Goal: Task Accomplishment & Management: Manage account settings

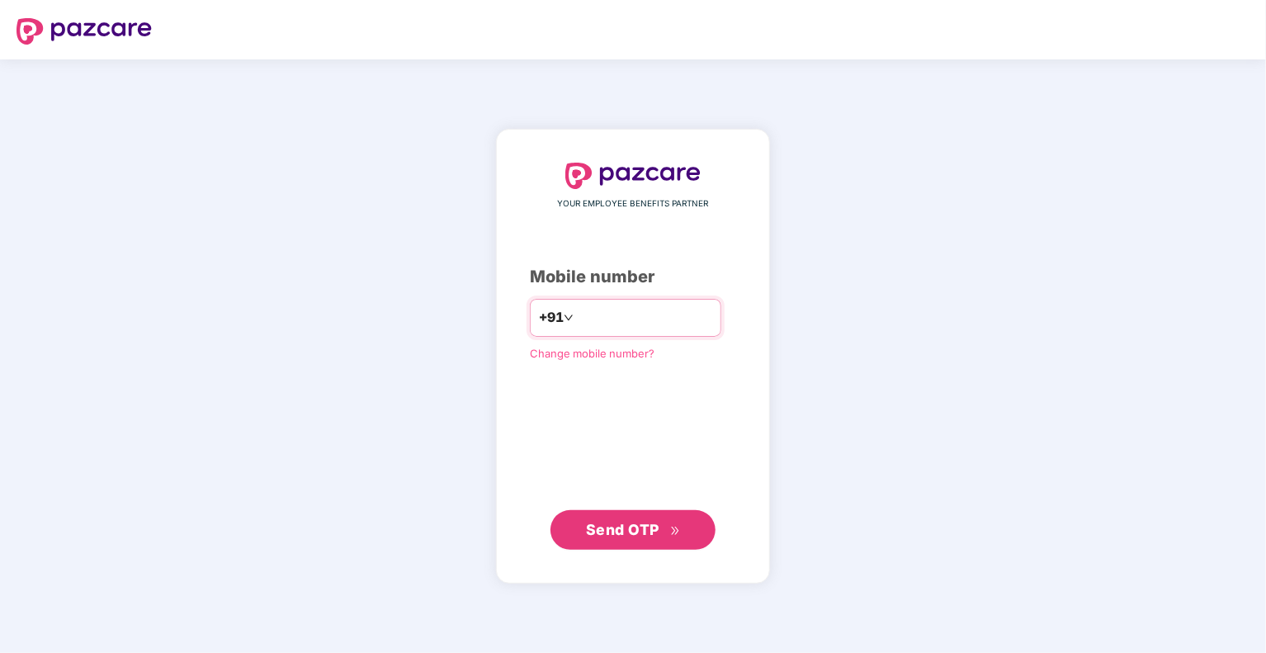
type input "**********"
click at [635, 531] on span "Send OTP" at bounding box center [622, 529] width 73 height 17
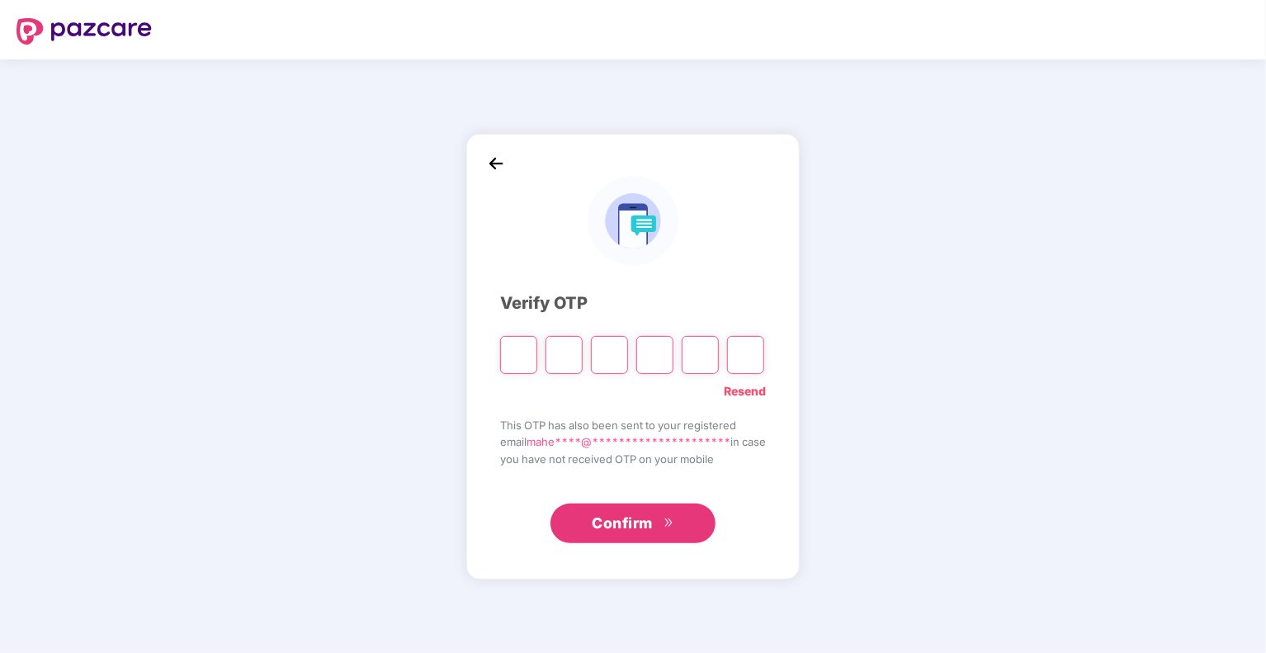
type input "*"
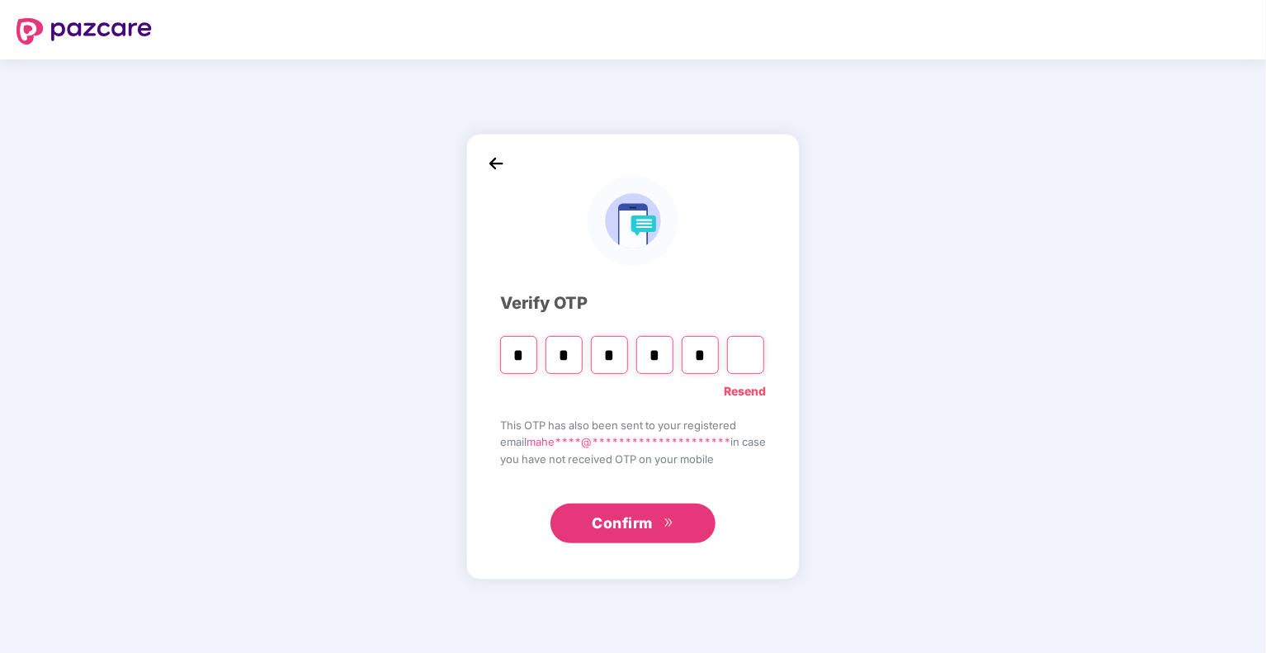
type input "*"
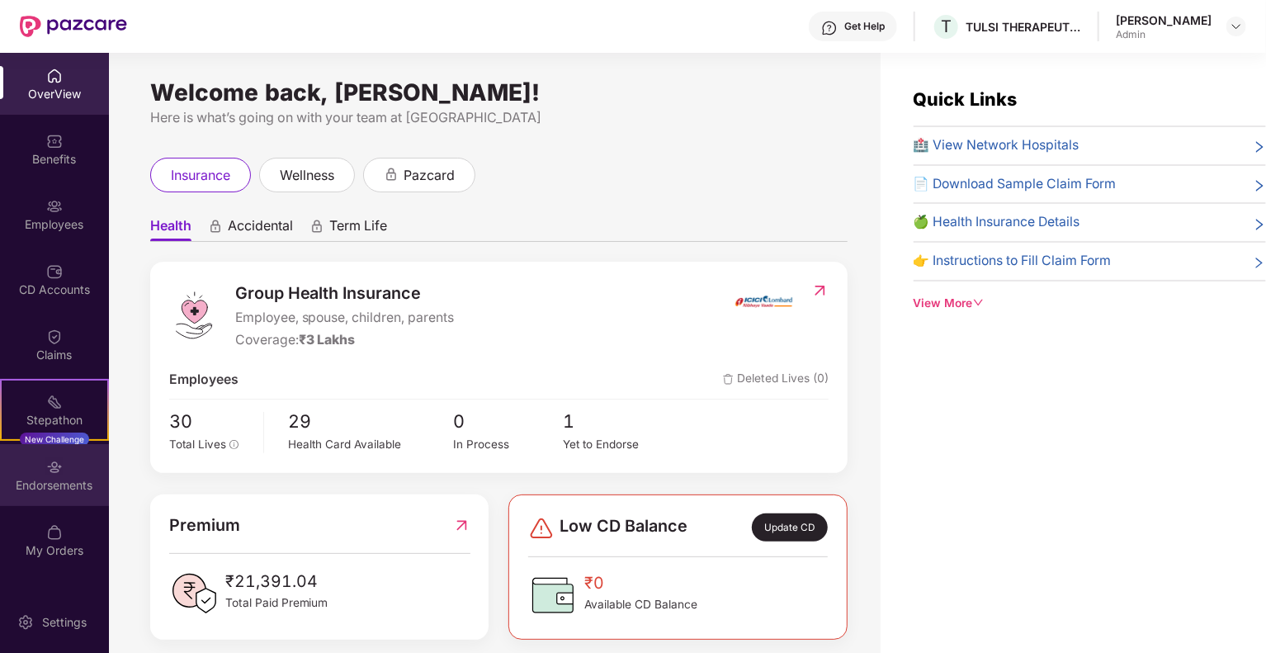
click at [65, 484] on div "Endorsements" at bounding box center [54, 485] width 109 height 17
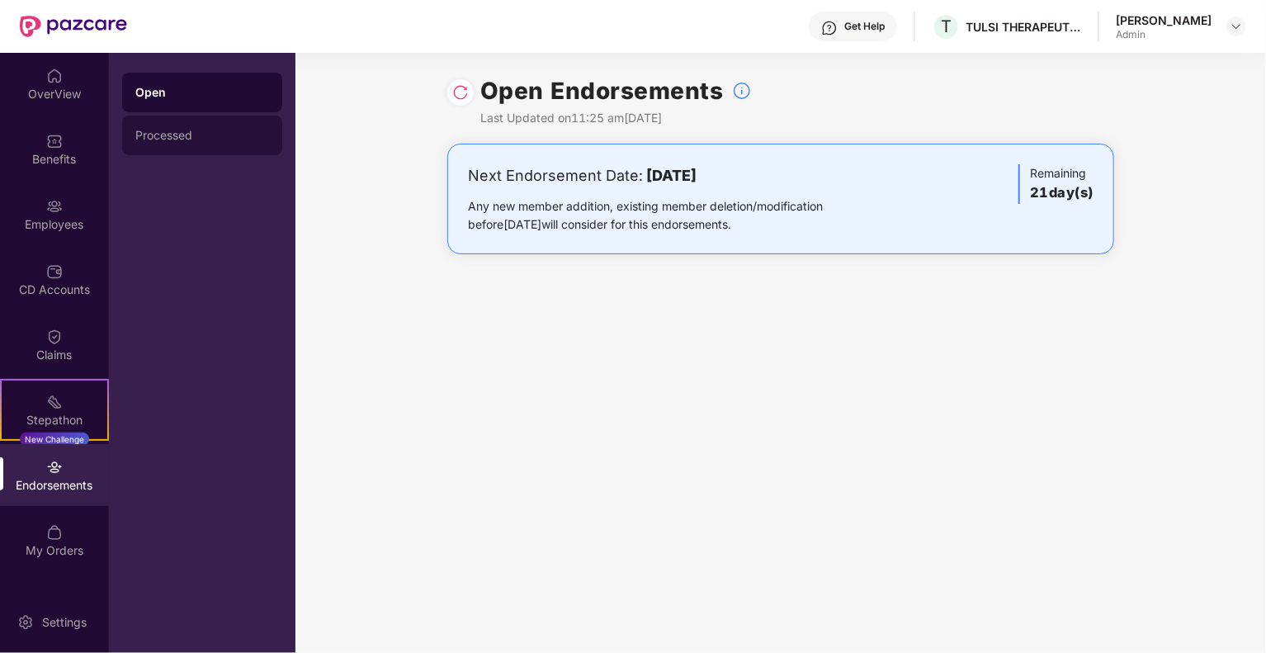
click at [188, 136] on div "Processed" at bounding box center [202, 135] width 134 height 13
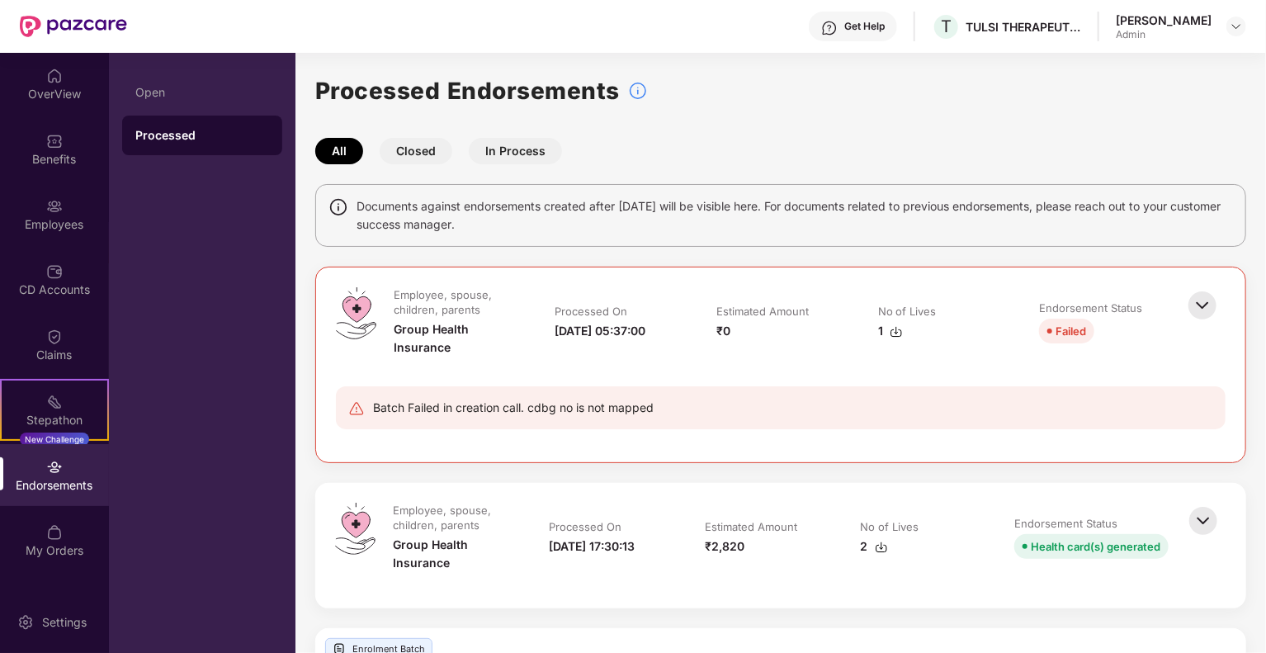
click at [426, 154] on button "Closed" at bounding box center [416, 151] width 73 height 26
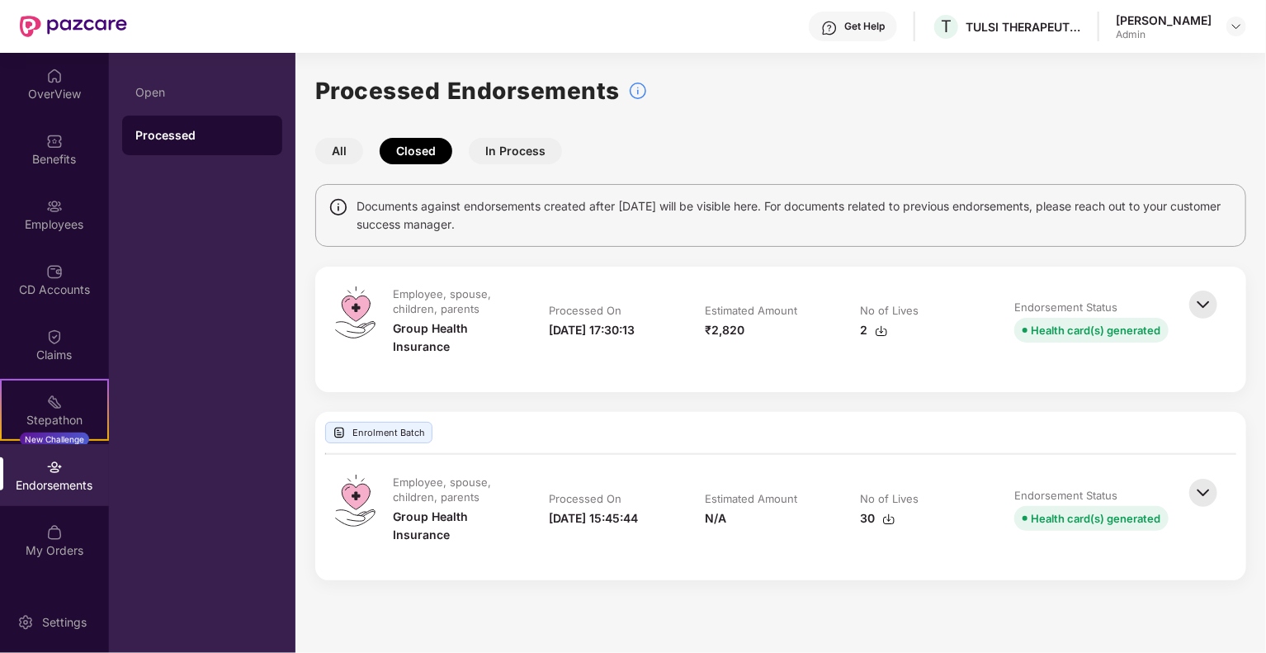
click at [1202, 300] on img at bounding box center [1203, 304] width 36 height 36
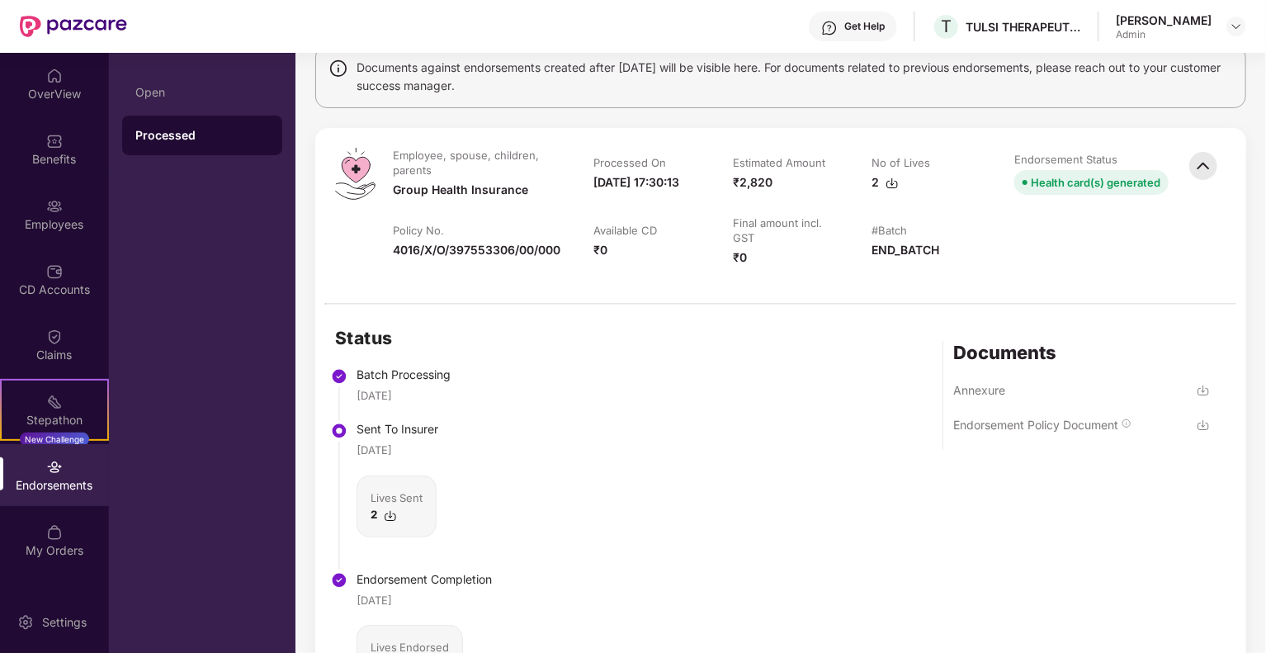
scroll to position [165, 0]
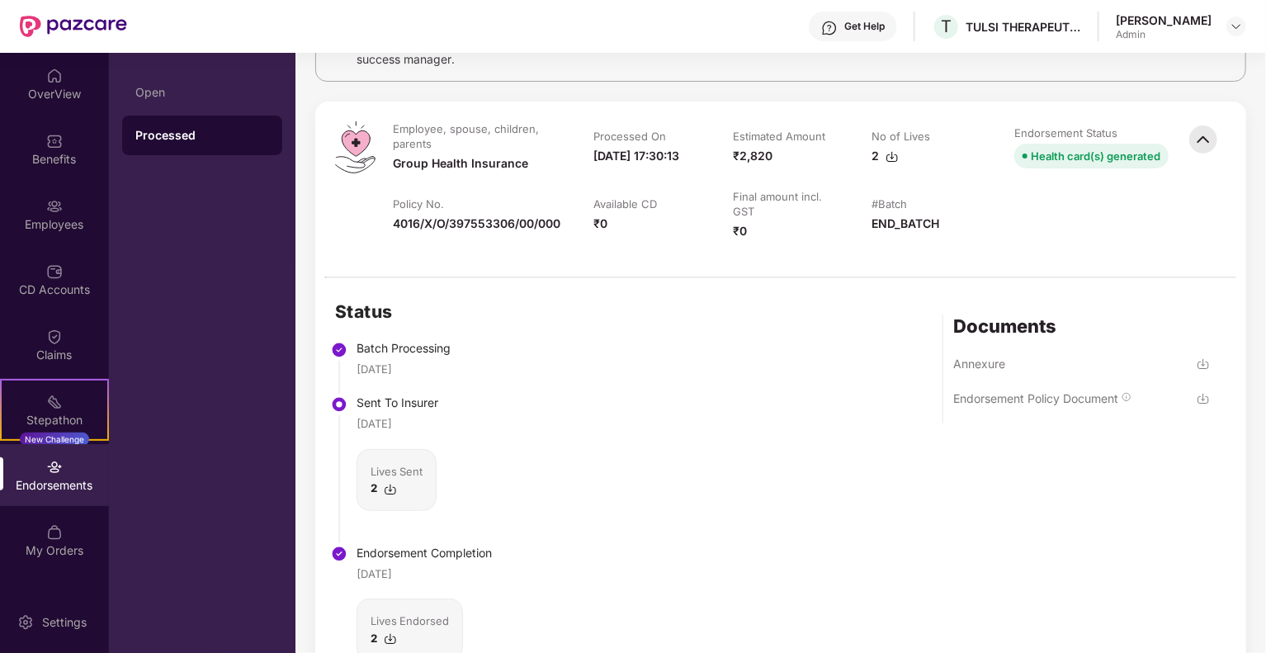
click at [1199, 369] on img at bounding box center [1203, 363] width 13 height 13
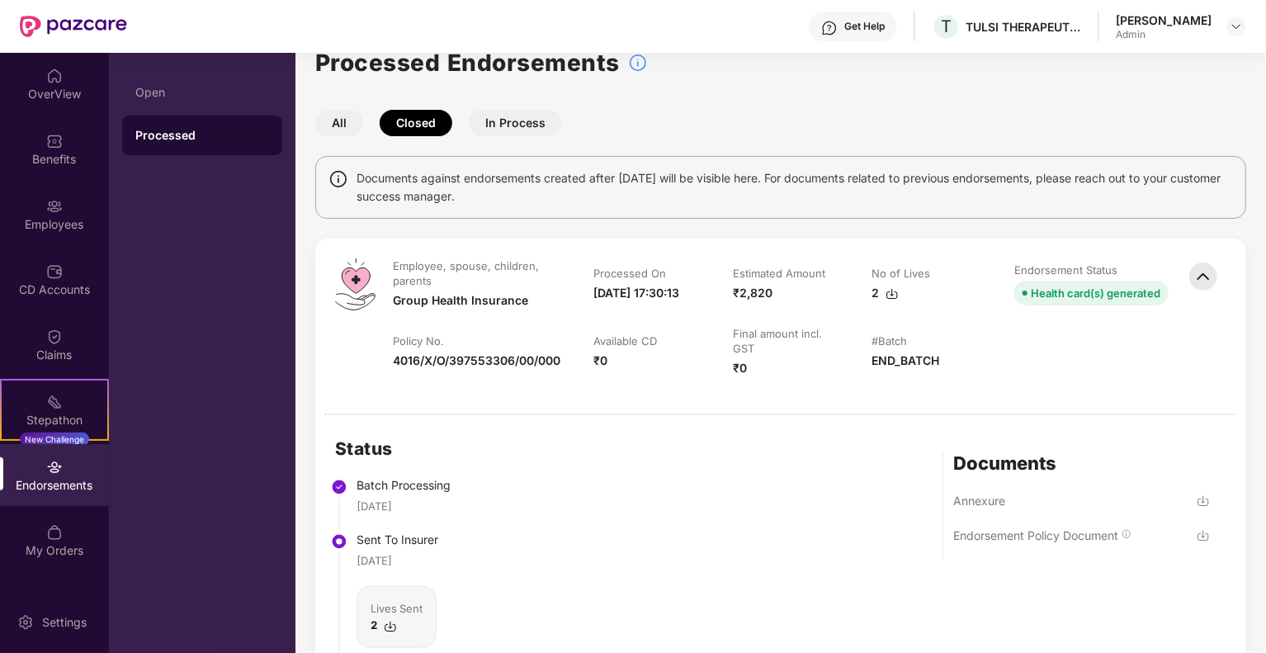
scroll to position [0, 0]
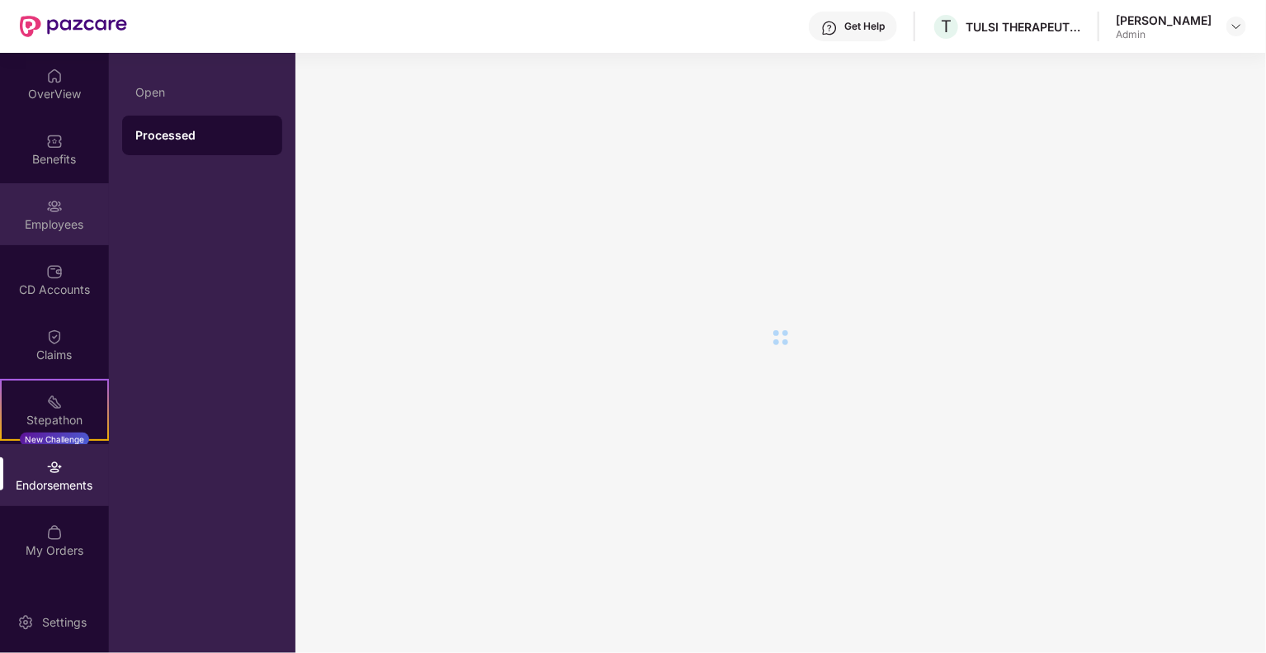
click at [50, 222] on div "Employees" at bounding box center [54, 224] width 109 height 17
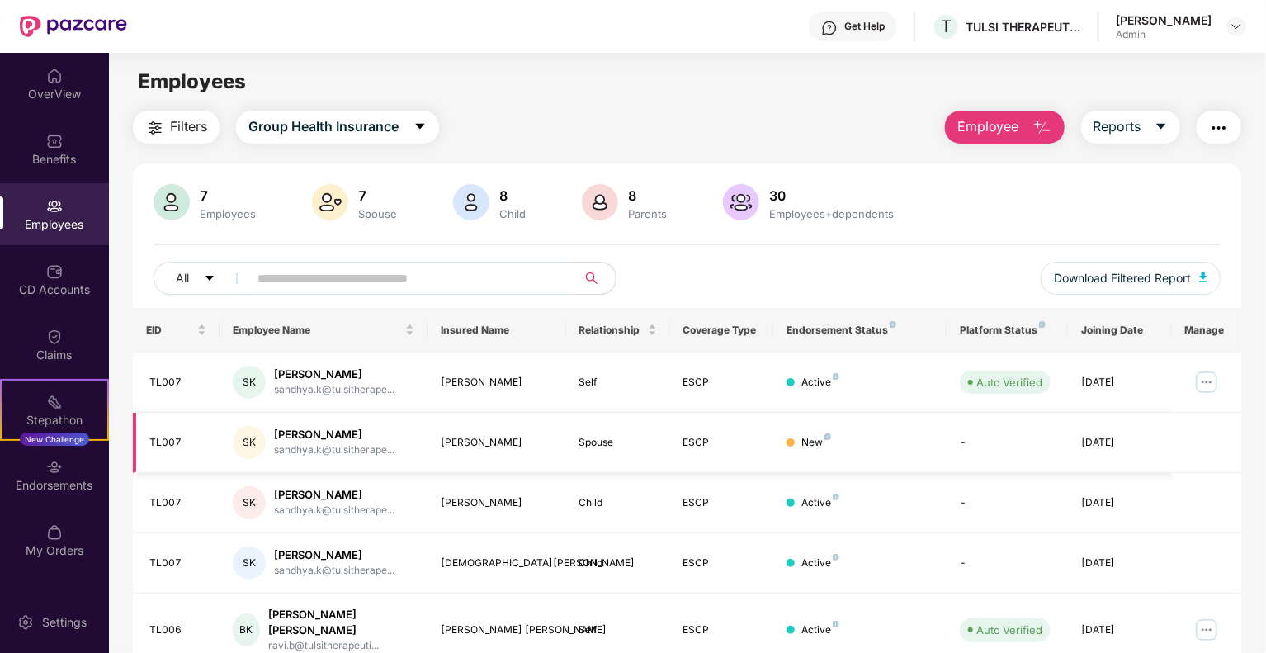
click at [827, 435] on img at bounding box center [827, 436] width 7 height 7
click at [168, 441] on div "TL007" at bounding box center [177, 443] width 57 height 16
click at [1207, 387] on img at bounding box center [1206, 382] width 26 height 26
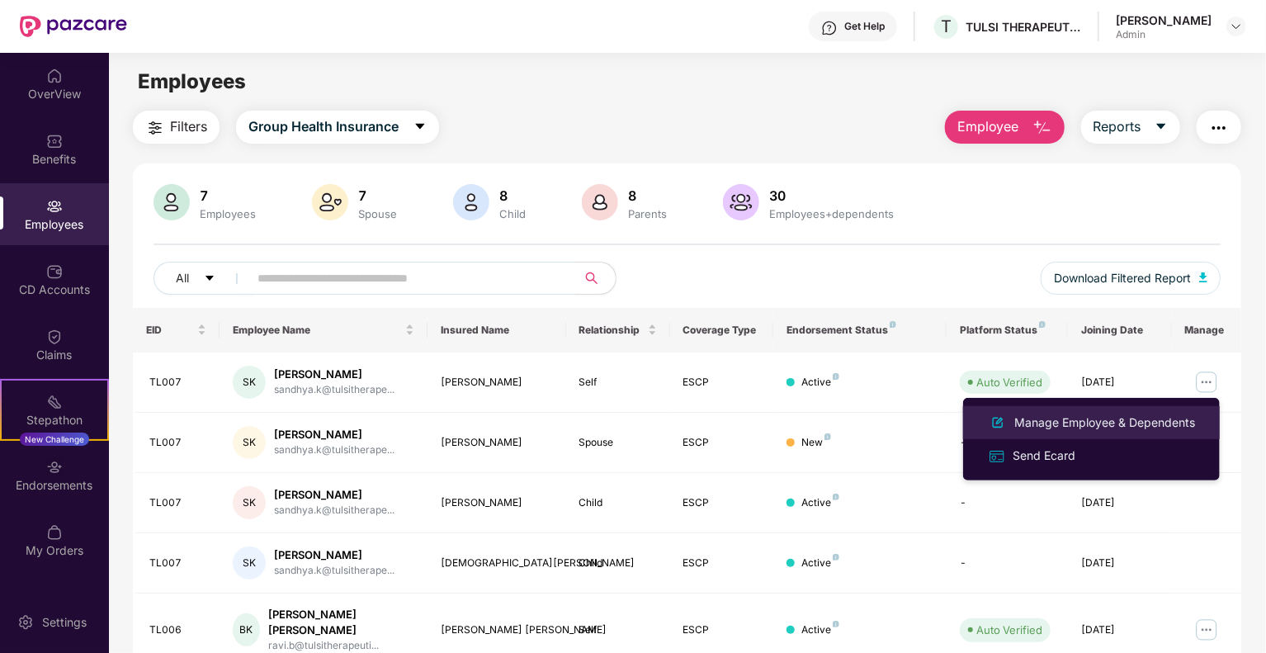
click at [1128, 427] on div "Manage Employee & Dependents" at bounding box center [1104, 422] width 187 height 18
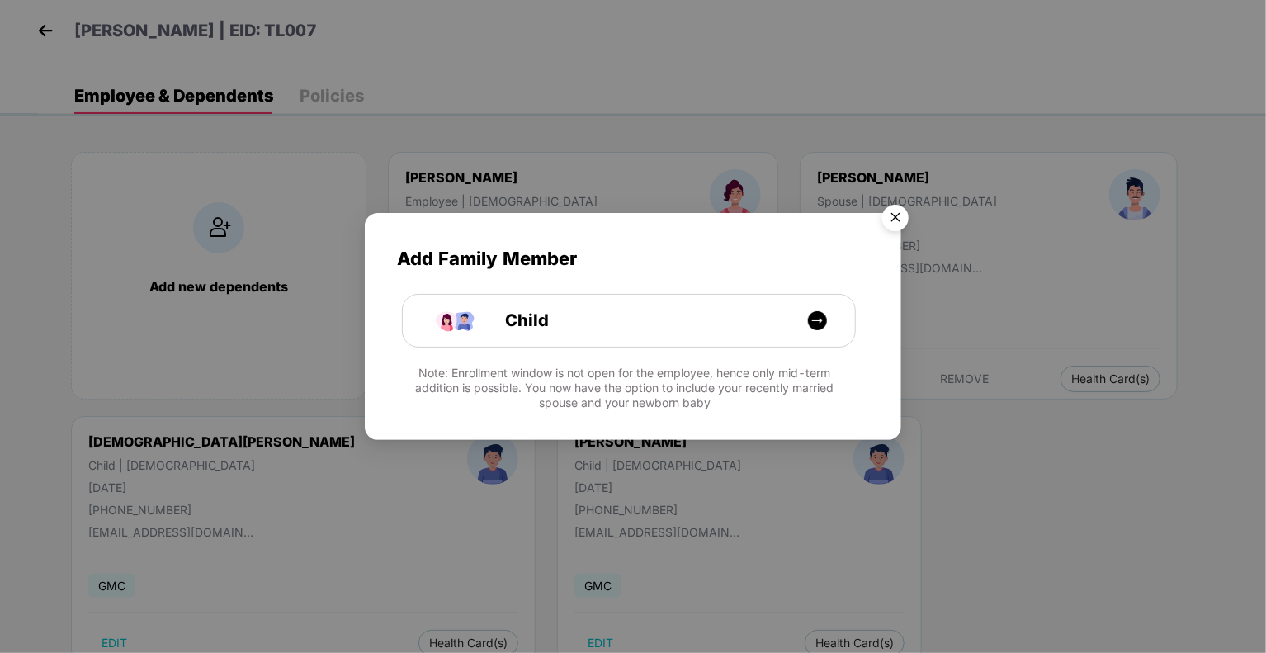
click at [895, 220] on img "Close" at bounding box center [895, 220] width 46 height 46
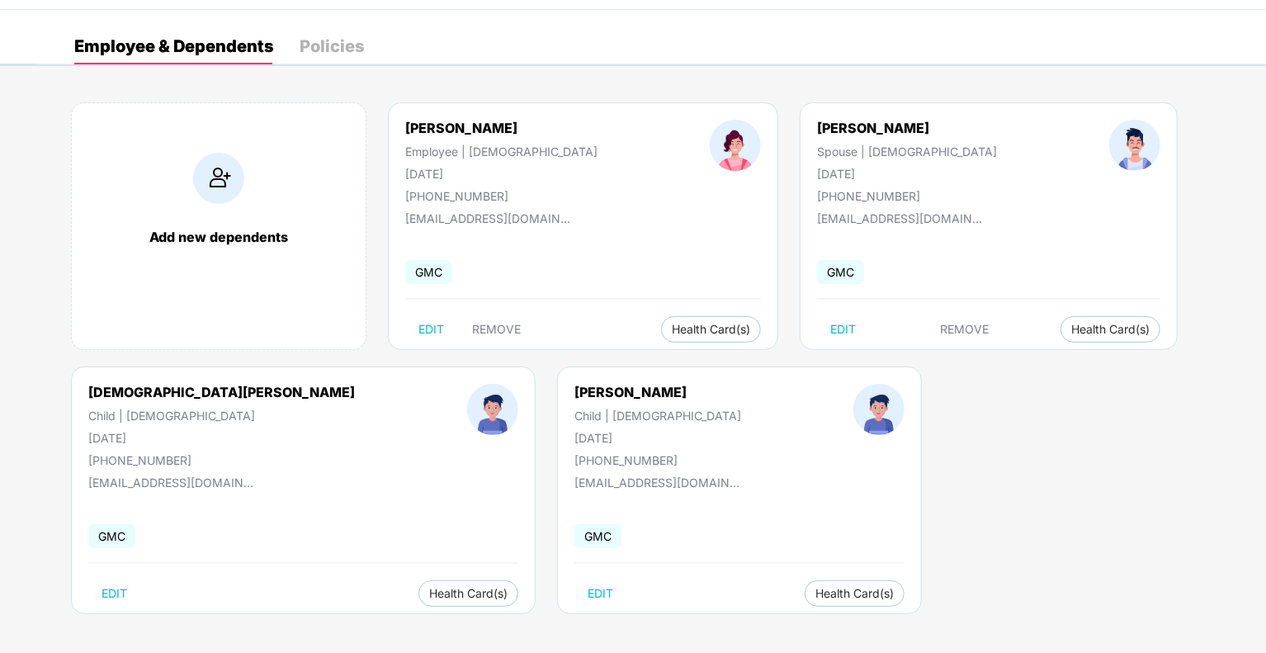
scroll to position [52, 0]
